Goal: Task Accomplishment & Management: Manage account settings

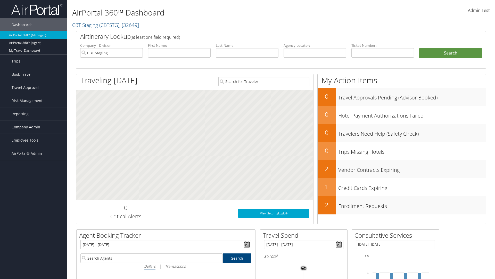
click at [34, 127] on span "Company Admin" at bounding box center [26, 126] width 29 height 13
click at [34, 176] on link "Travel Agency Contacts" at bounding box center [33, 176] width 67 height 8
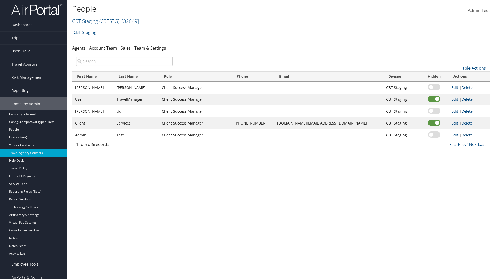
click at [466, 135] on link "Delete" at bounding box center [467, 134] width 11 height 5
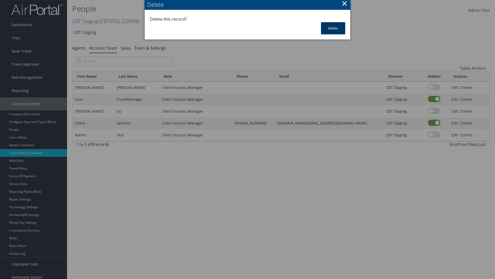
click at [333, 28] on button "Delete" at bounding box center [333, 28] width 24 height 12
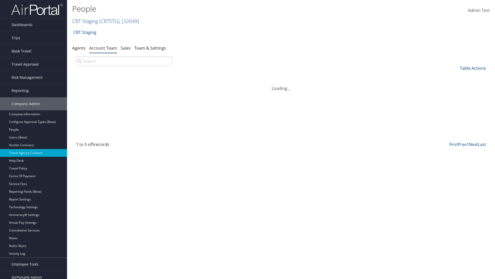
click at [473, 68] on link "Table Actions" at bounding box center [473, 68] width 26 height 6
click at [456, 76] on link "Add Team Member" at bounding box center [456, 76] width 68 height 9
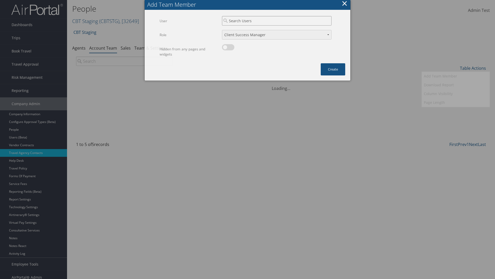
click at [277, 21] on input "search" at bounding box center [277, 21] width 110 height 10
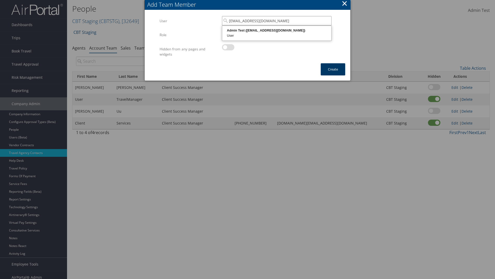
click at [277, 33] on div "User" at bounding box center [277, 35] width 108 height 5
type input "Admin Test"
click at [333, 69] on button "Create" at bounding box center [333, 69] width 25 height 12
